Goal: Transaction & Acquisition: Obtain resource

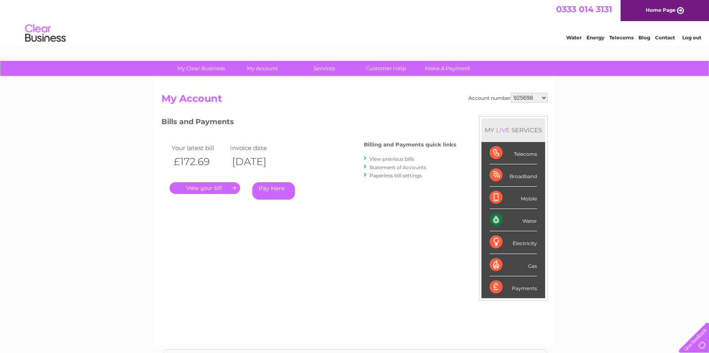
select select "30311676"
click at [511, 93] on select "925698 934462 934831 938572 941363 942374 952730 966731 966770 967205 971927 97…" at bounding box center [529, 98] width 37 height 10
click at [389, 165] on link "Statement of Accounts" at bounding box center [398, 167] width 57 height 6
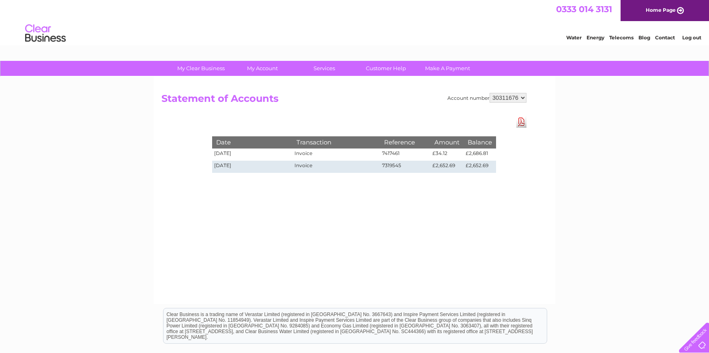
click at [523, 121] on link "Download Pdf" at bounding box center [522, 122] width 10 height 12
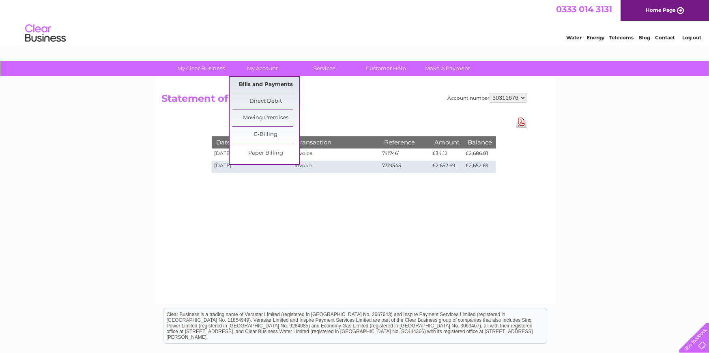
click at [263, 86] on link "Bills and Payments" at bounding box center [266, 85] width 67 height 16
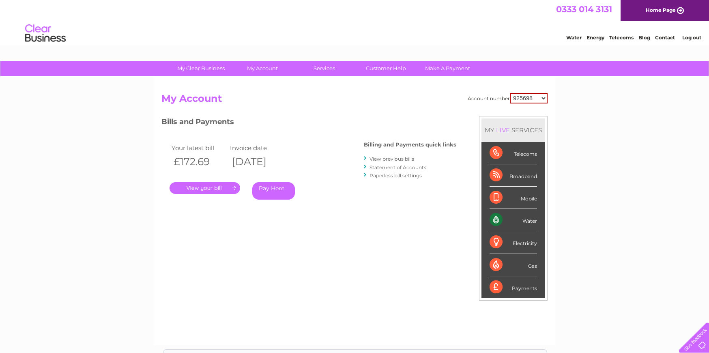
click at [381, 159] on link "View previous bills" at bounding box center [392, 159] width 45 height 6
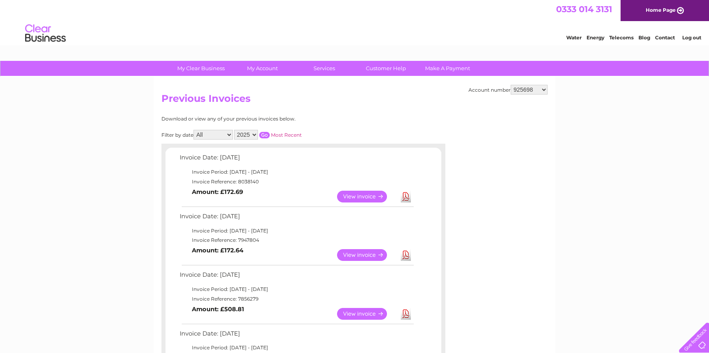
click at [536, 91] on select "925698 934462 934831 938572 941363 942374 952730 966731 966770 967205 971927 97…" at bounding box center [529, 90] width 37 height 10
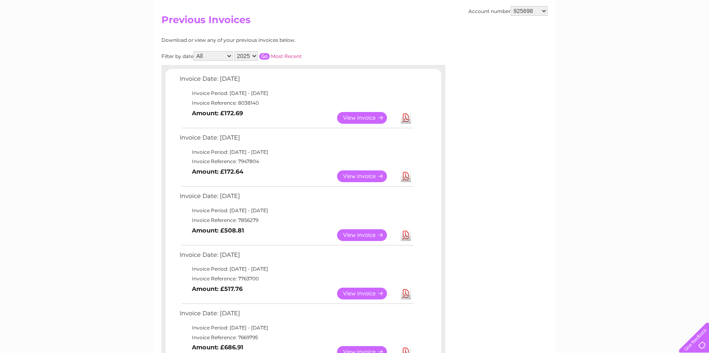
scroll to position [81, 0]
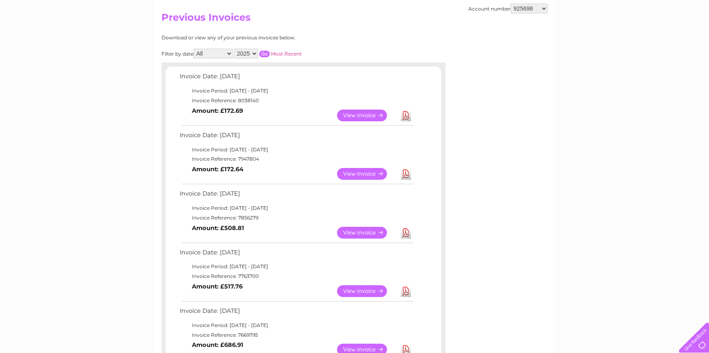
click at [523, 9] on select "925698 934462 934831 938572 941363 942374 952730 966731 966770 967205 971927 97…" at bounding box center [529, 9] width 37 height 10
select select "30311676"
click at [511, 4] on select "925698 934462 934831 938572 941363 942374 952730 966731 966770 967205 971927 97…" at bounding box center [529, 9] width 37 height 10
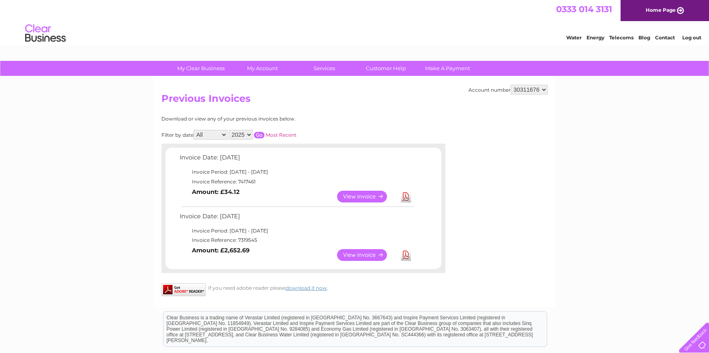
click at [409, 257] on link "Download" at bounding box center [406, 255] width 10 height 12
click at [403, 196] on link "Download" at bounding box center [406, 197] width 10 height 12
click at [687, 41] on li "Log out" at bounding box center [692, 37] width 24 height 10
click at [689, 39] on link "Log out" at bounding box center [692, 37] width 19 height 6
